Goal: Task Accomplishment & Management: Use online tool/utility

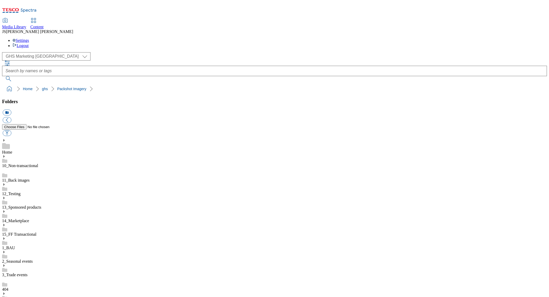
select select "flare-ghs-mktg"
click at [44, 18] on link "Content" at bounding box center [36, 23] width 13 height 11
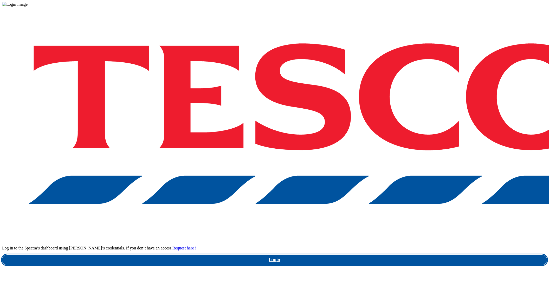
click at [407, 255] on link "Login" at bounding box center [274, 260] width 545 height 10
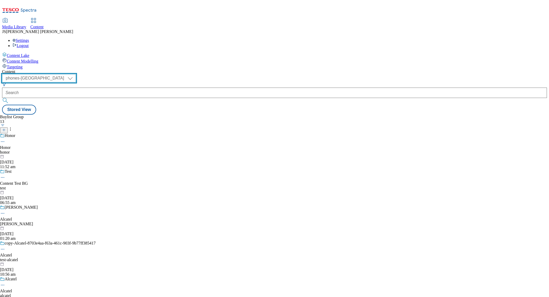
click at [76, 74] on select "ghs-roi ghs-uk ighs-cz ighs-hu ighs-sk phones-uk" at bounding box center [39, 78] width 74 height 8
select select "ghs-uk"
click at [68, 74] on select "ghs-roi ghs-uk ighs-cz ighs-hu ighs-sk phones-uk" at bounding box center [39, 78] width 74 height 8
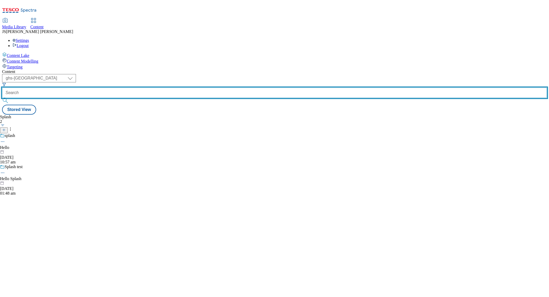
click at [128, 88] on input "text" at bounding box center [274, 93] width 545 height 10
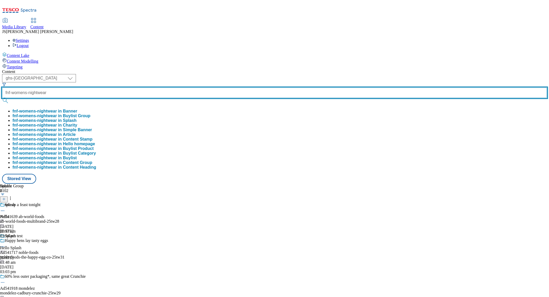
type input "fnf-womens-nightwear"
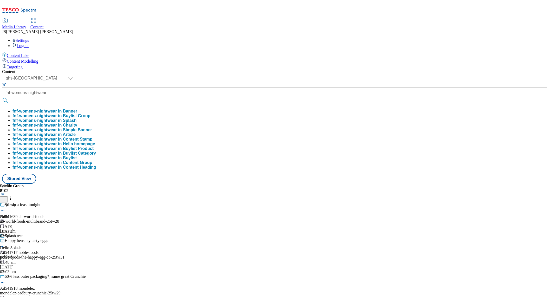
click at [91, 114] on button "fnf-womens-nightwear in Buylist Group" at bounding box center [51, 116] width 78 height 5
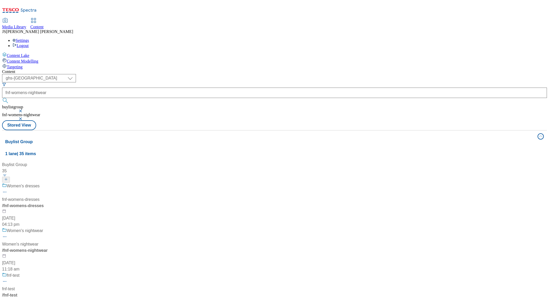
scroll to position [23, 0]
click at [67, 228] on div "Women's nightwear Women's nightwear / fnf-womens-nightwear 29 Aug 2025 11:18 am" at bounding box center [34, 250] width 65 height 45
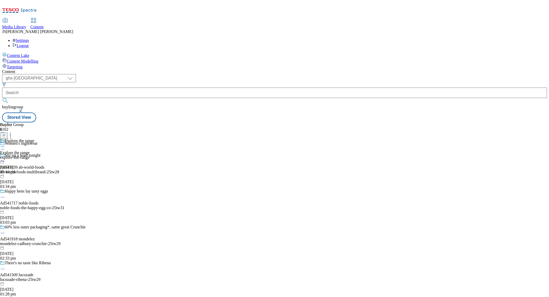
click at [34, 139] on div "Explore the range Explore the range explore-the-range 29 Aug 2025 03:10 pm" at bounding box center [17, 157] width 34 height 36
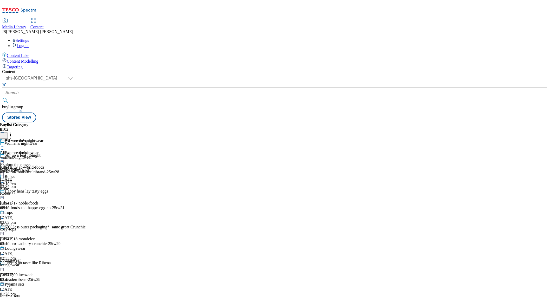
click at [43, 175] on div "Robes Robes Robes 29 Aug 2025 03:10 pm" at bounding box center [21, 193] width 43 height 36
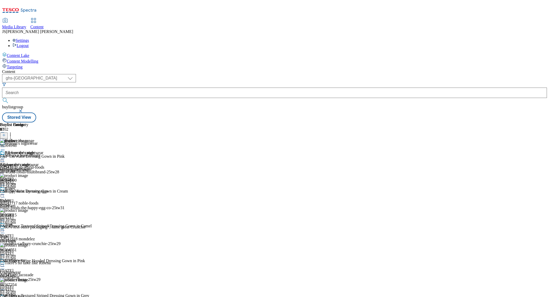
click at [5, 192] on icon at bounding box center [2, 194] width 5 height 5
click at [22, 204] on span "Edit" at bounding box center [19, 206] width 6 height 4
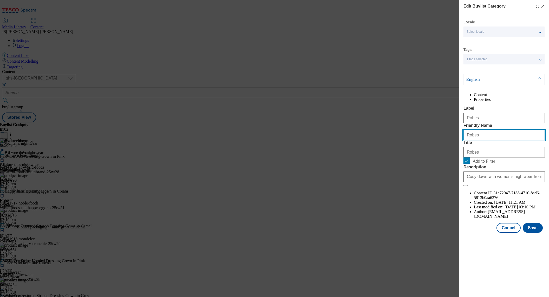
click at [468, 141] on input "Robes" at bounding box center [504, 135] width 81 height 10
type input "robes"
click at [538, 233] on button "Save" at bounding box center [533, 228] width 20 height 10
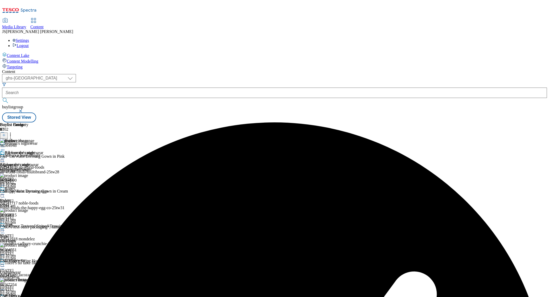
click at [5, 156] on icon at bounding box center [2, 158] width 5 height 5
click at [22, 168] on span "Edit" at bounding box center [19, 170] width 6 height 4
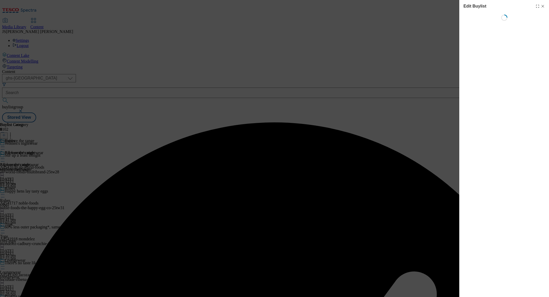
select select "tactical"
select select "Banner"
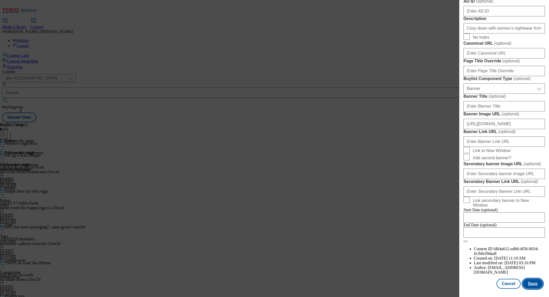
scroll to position [483, 0]
click at [532, 283] on button "Save" at bounding box center [533, 284] width 20 height 10
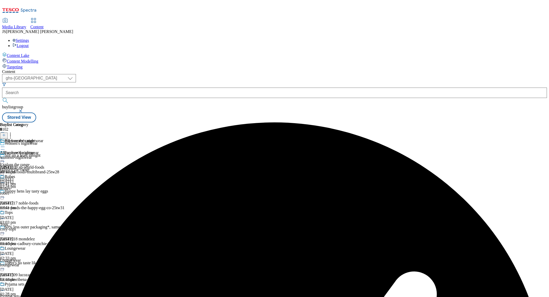
click at [5, 156] on icon at bounding box center [2, 158] width 5 height 5
click at [30, 191] on button "Preview" at bounding box center [20, 194] width 20 height 6
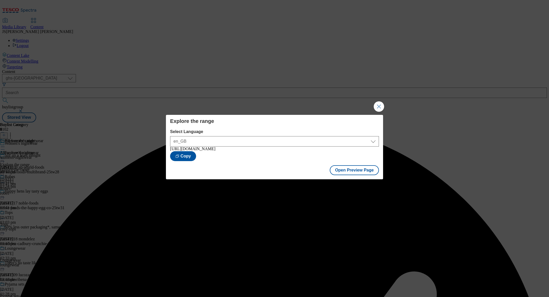
drag, startPoint x: 378, startPoint y: 105, endPoint x: 355, endPoint y: 103, distance: 23.3
click at [378, 105] on button "Close Modal" at bounding box center [379, 106] width 10 height 10
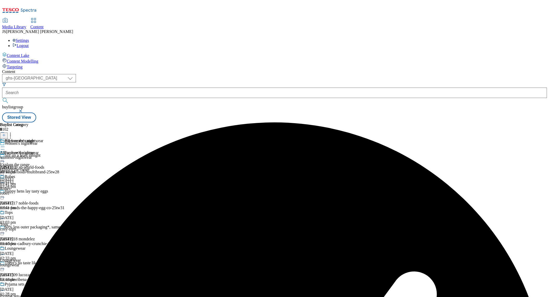
click at [5, 156] on icon at bounding box center [2, 158] width 5 height 5
click at [24, 167] on button "Edit" at bounding box center [17, 170] width 14 height 6
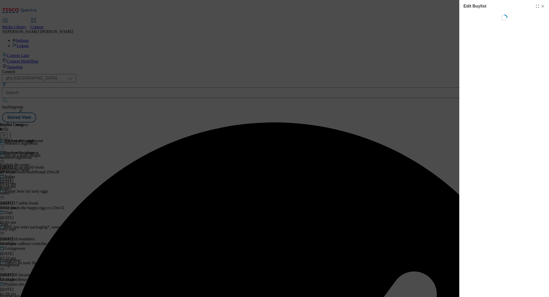
select select "tactical"
select select "Banner"
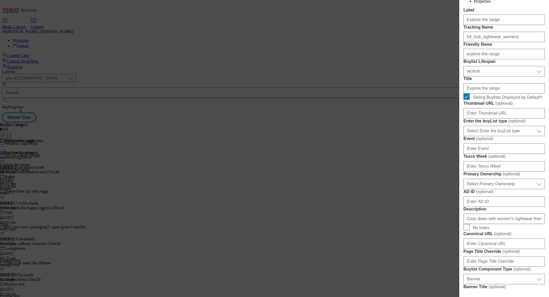
scroll to position [81, 0]
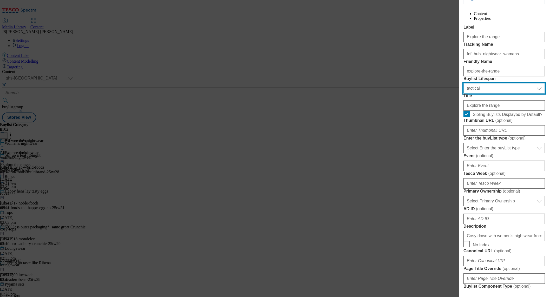
click at [487, 94] on select "Select Buylist Lifespan evergreen seasonal tactical" at bounding box center [504, 88] width 81 height 10
select select "evergreen"
click at [464, 94] on select "Select Buylist Lifespan evergreen seasonal tactical" at bounding box center [504, 88] width 81 height 10
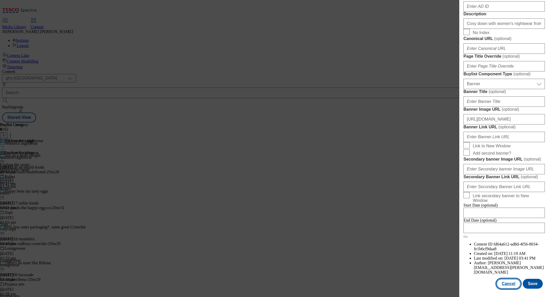
click at [507, 285] on button "Cancel" at bounding box center [509, 284] width 24 height 10
select select "tactical"
select select "Banner"
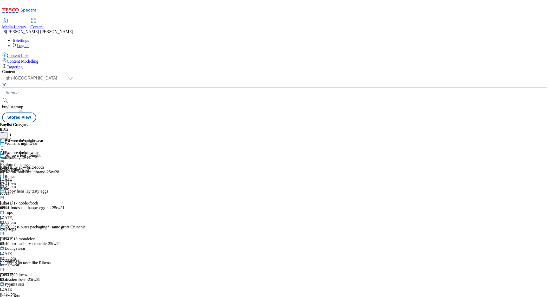
scroll to position [366, 0]
